Goal: Communication & Community: Answer question/provide support

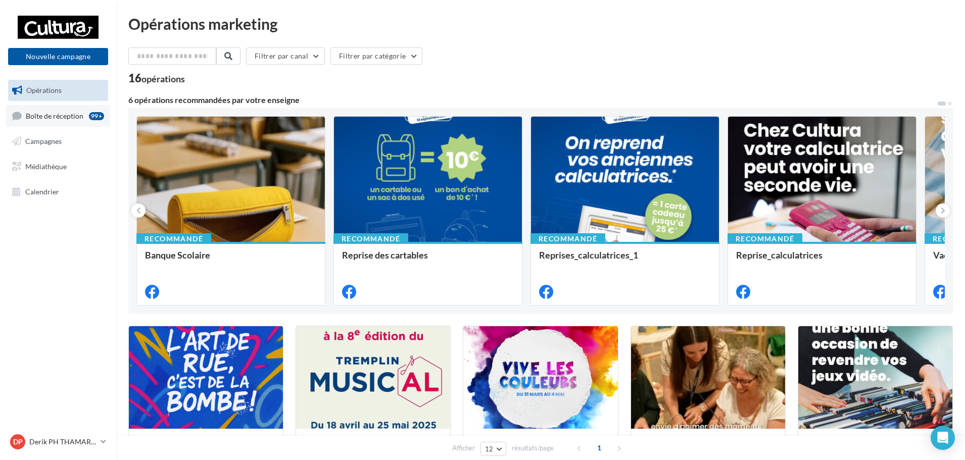
click at [59, 111] on span "Boîte de réception" at bounding box center [55, 115] width 58 height 9
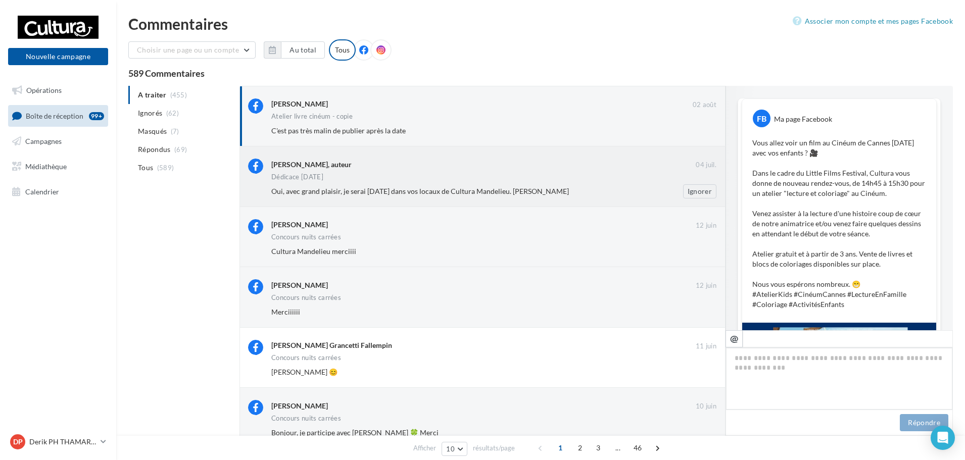
scroll to position [358, 0]
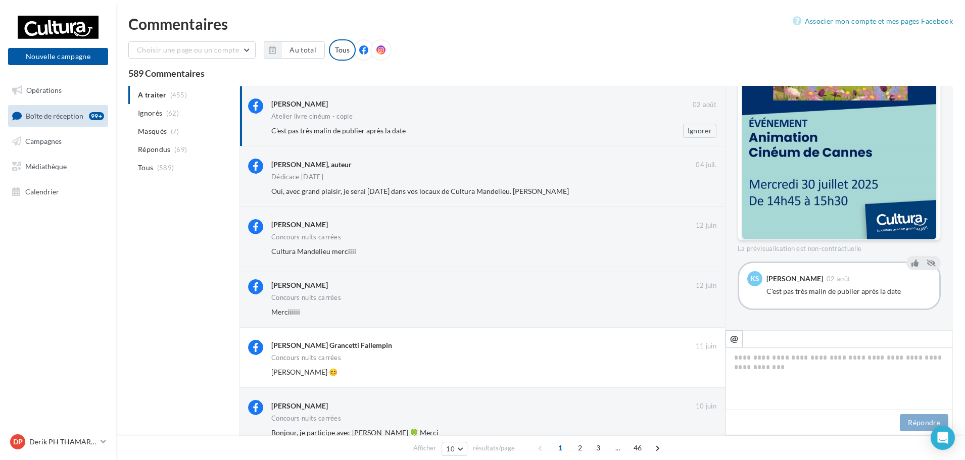
click at [357, 131] on span "C'est pas très malin de publier après la date" at bounding box center [338, 130] width 134 height 9
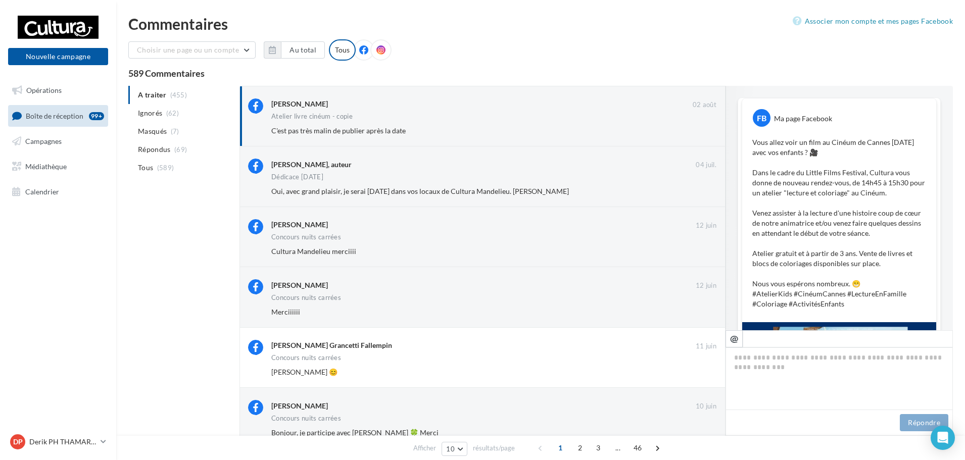
scroll to position [0, 0]
click at [165, 117] on li "Ignorés (62)" at bounding box center [181, 113] width 107 height 18
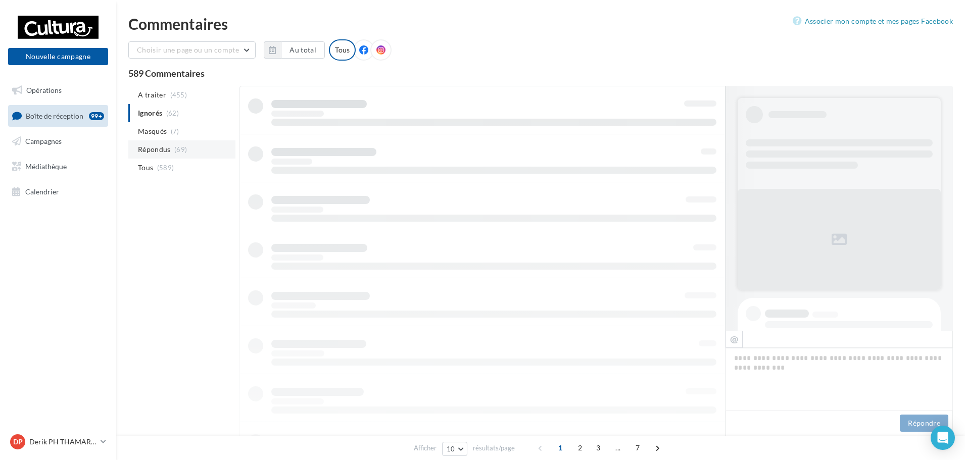
scroll to position [1, 0]
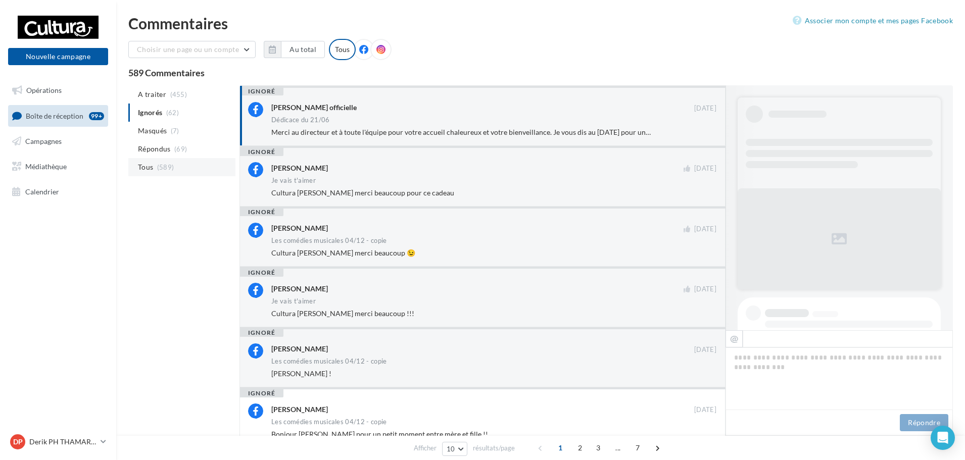
click at [157, 160] on li "Tous (589)" at bounding box center [181, 167] width 107 height 18
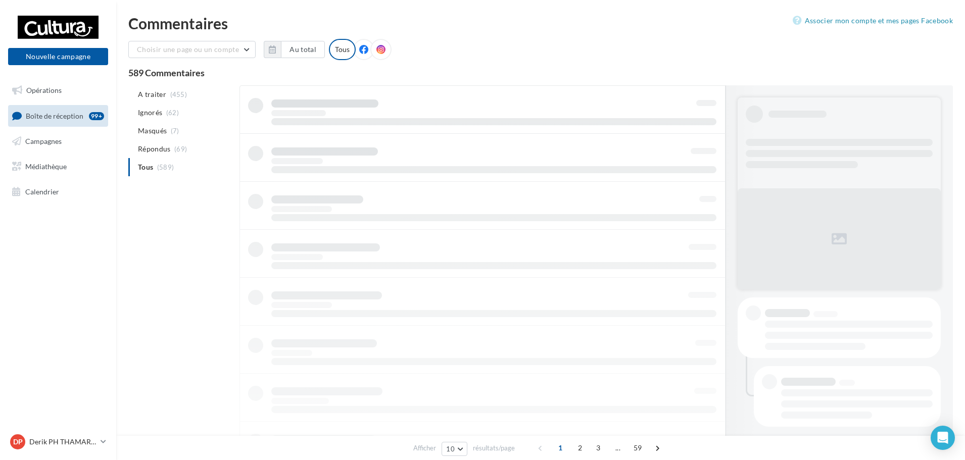
scroll to position [1, 0]
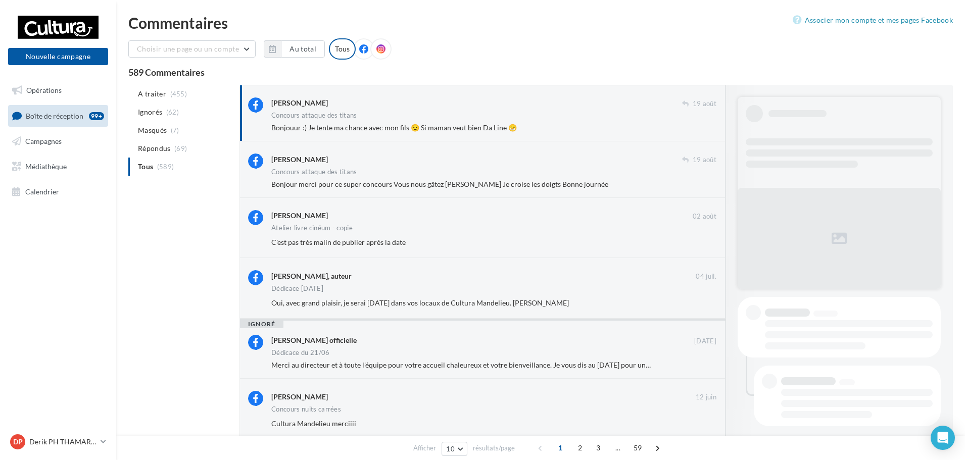
click at [458, 128] on span "Bonjouur :) Je tente ma chance avec mon fils 😉 Si maman veut bien Da Line 😁" at bounding box center [394, 127] width 246 height 9
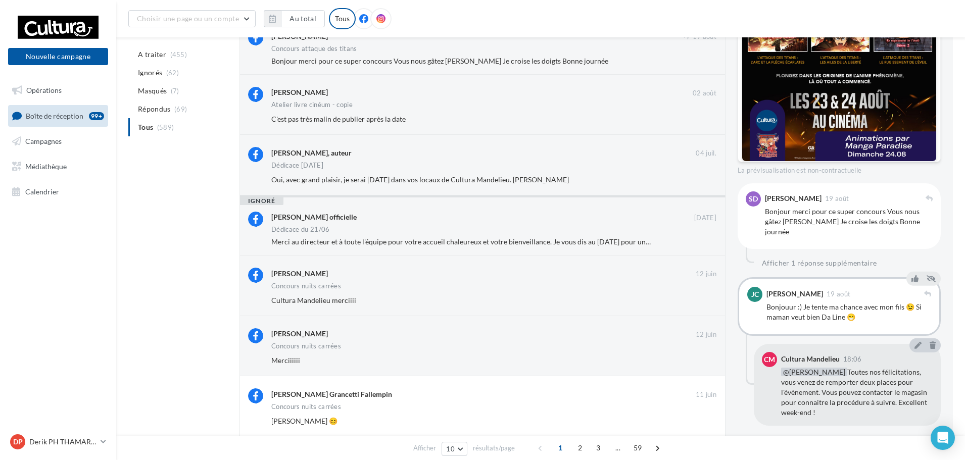
scroll to position [153, 0]
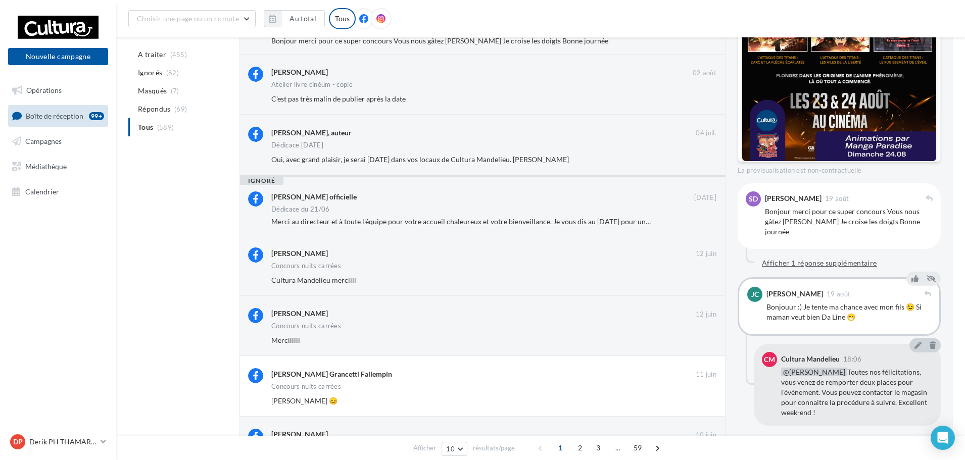
click at [814, 257] on button "Afficher 1 réponse supplémentaire" at bounding box center [819, 263] width 123 height 12
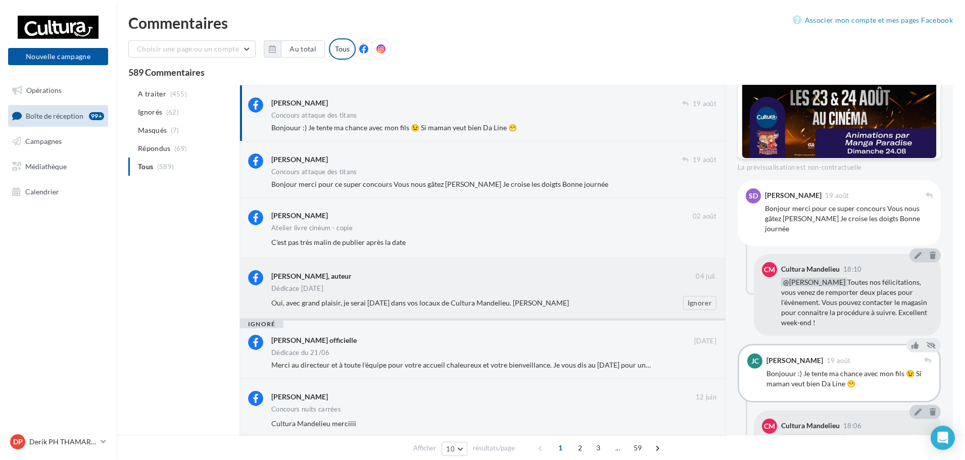
scroll to position [0, 0]
